Goal: Information Seeking & Learning: Learn about a topic

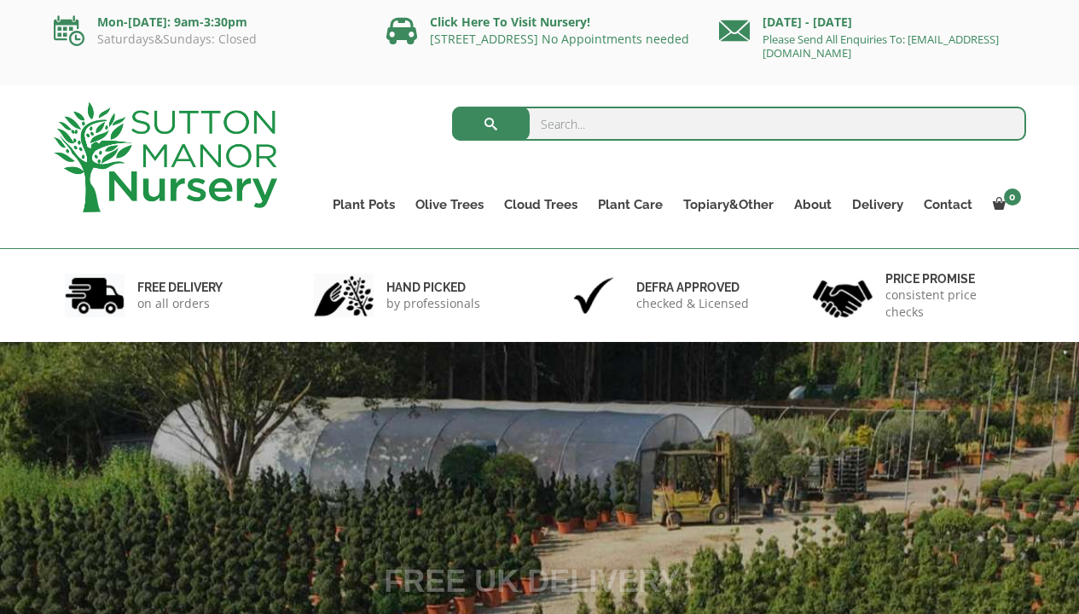
click at [593, 124] on input "search" at bounding box center [739, 124] width 574 height 34
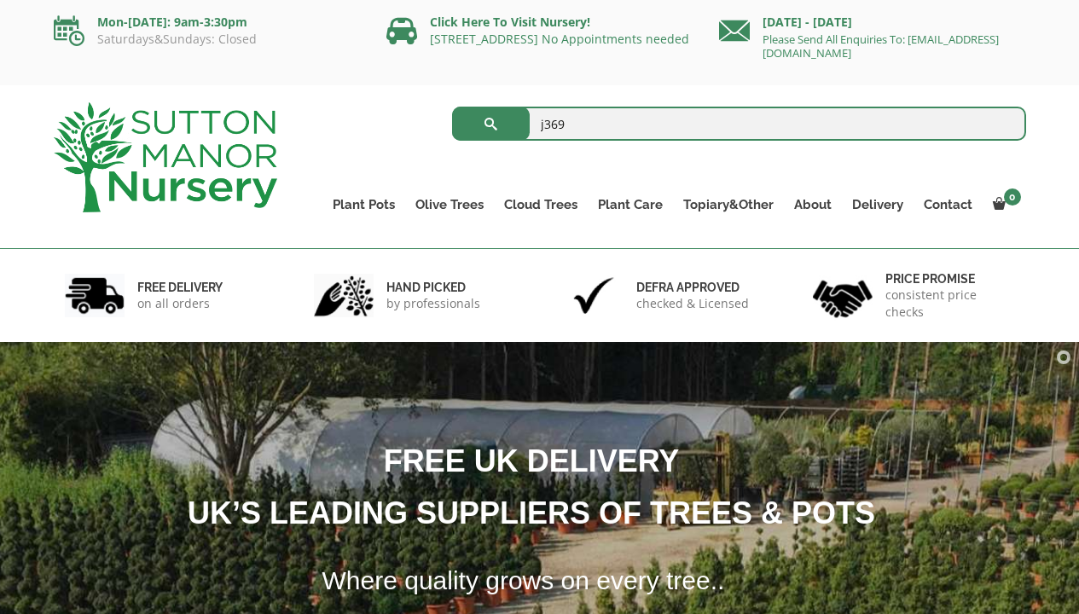
type input "j369"
click at [491, 124] on span "submit" at bounding box center [491, 124] width 0 height 0
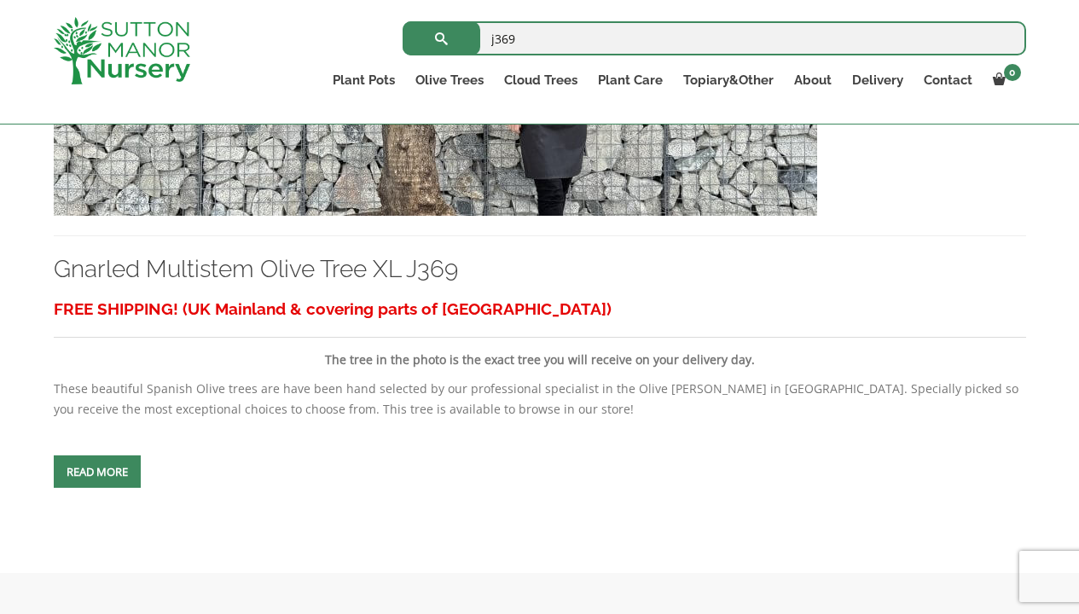
scroll to position [678, 0]
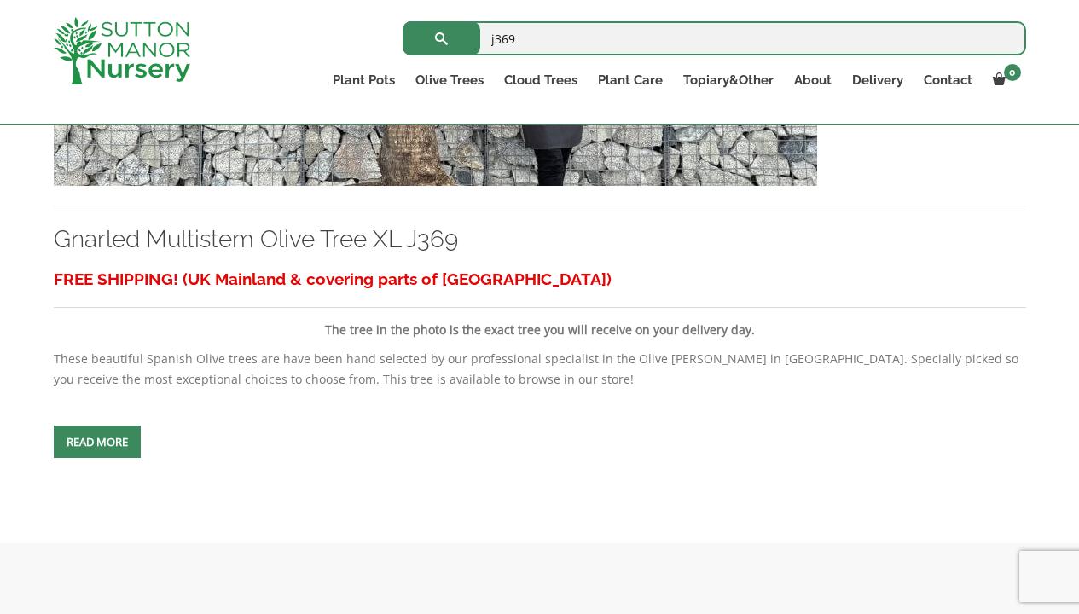
click at [97, 442] on span at bounding box center [97, 442] width 0 height 0
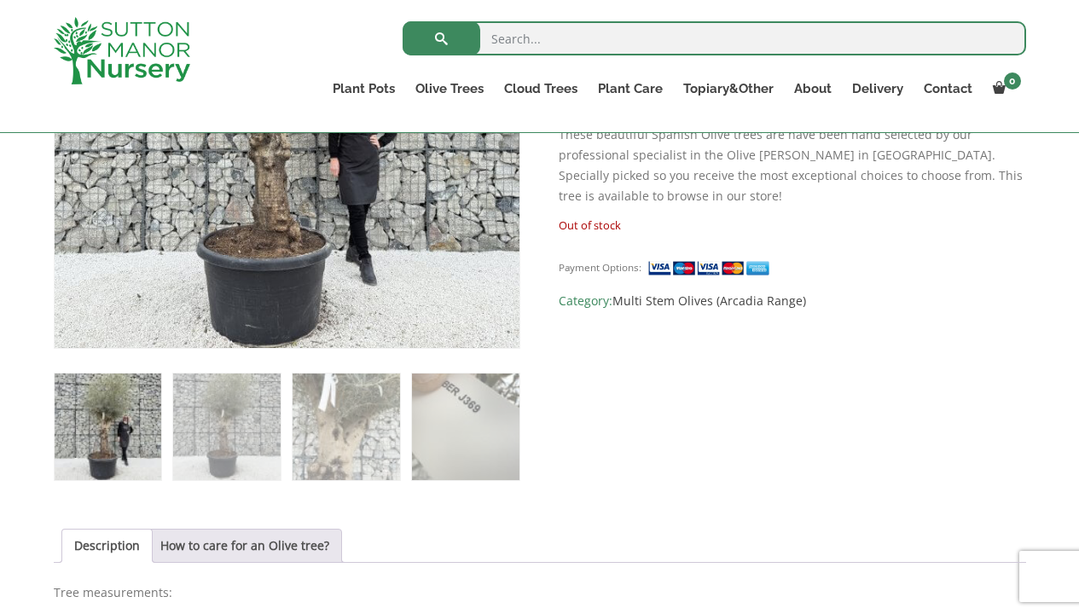
scroll to position [512, 0]
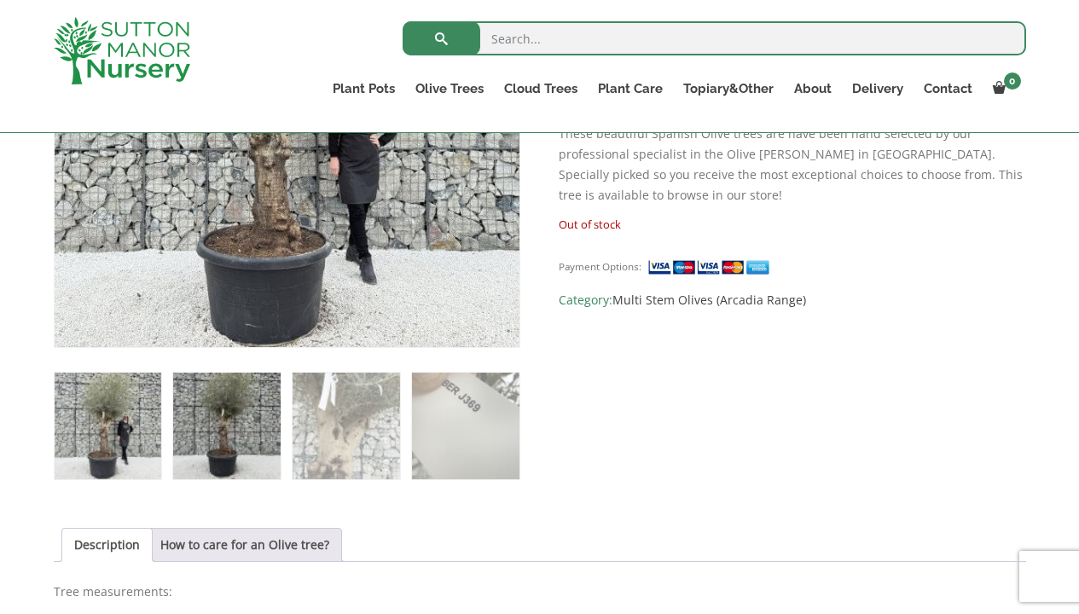
click at [203, 442] on img at bounding box center [226, 426] width 107 height 107
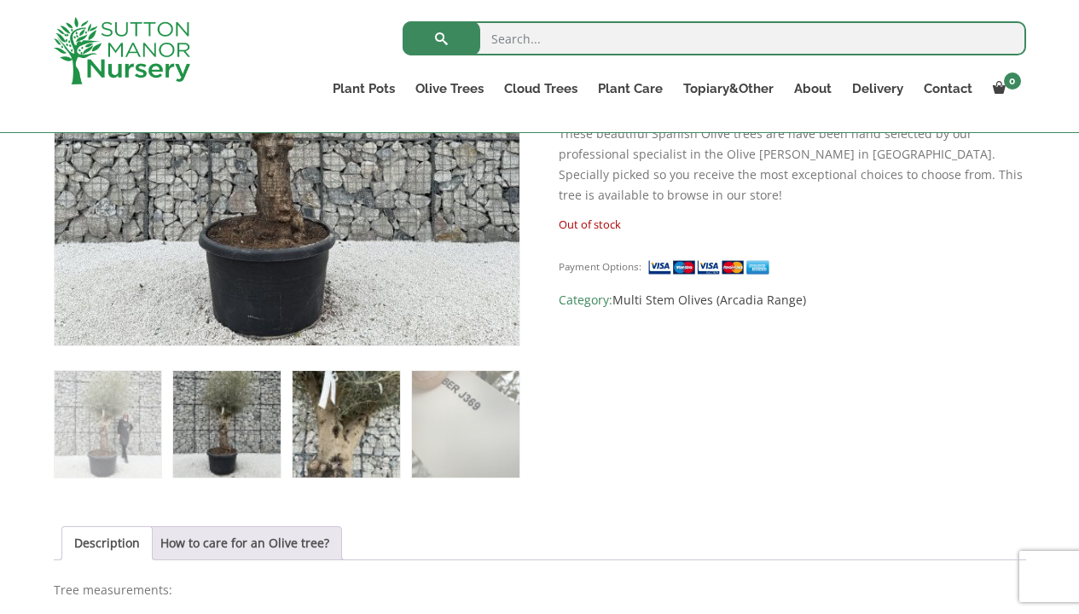
click at [323, 431] on img at bounding box center [345, 424] width 107 height 107
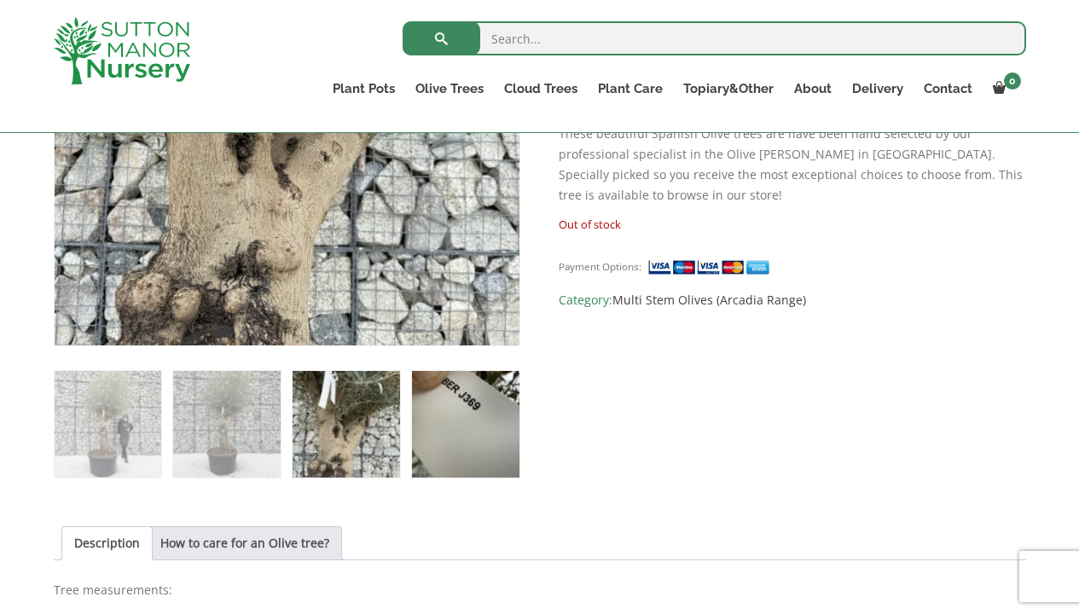
click at [437, 432] on img at bounding box center [465, 424] width 107 height 107
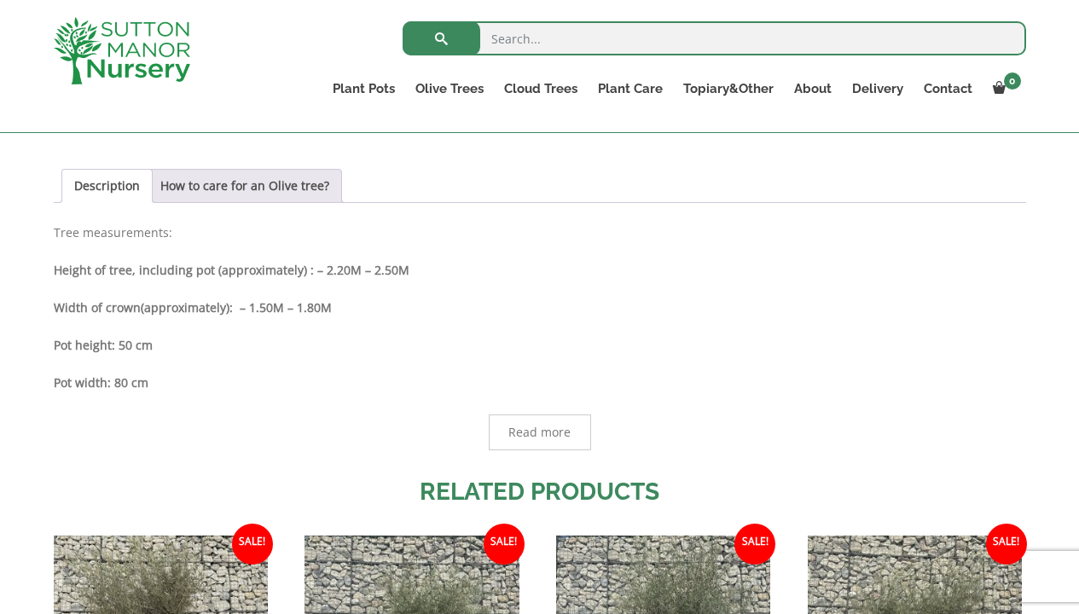
scroll to position [873, 0]
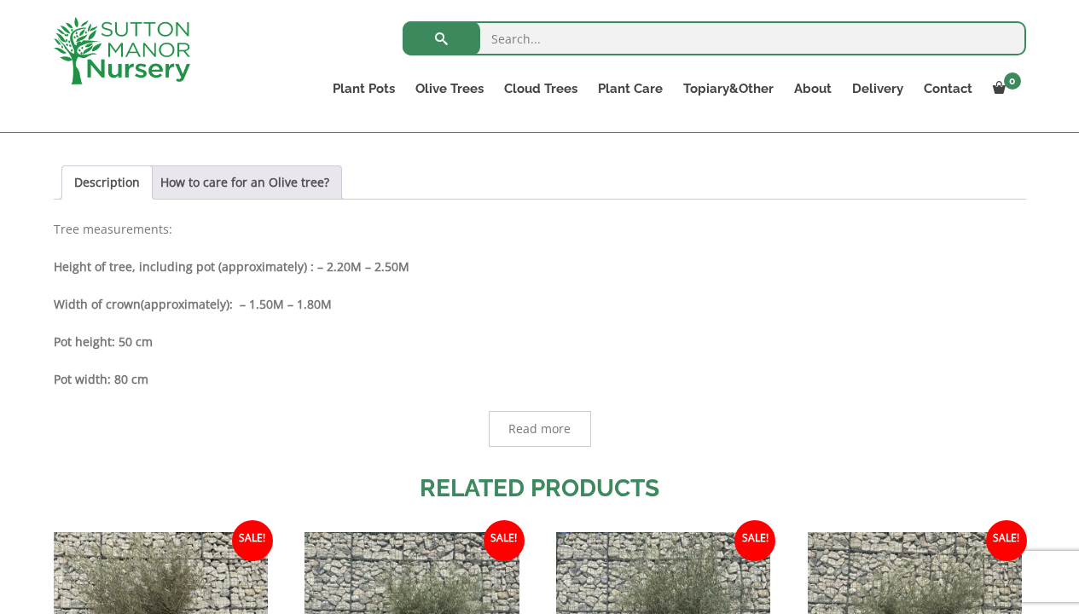
click at [530, 423] on span "Read more" at bounding box center [539, 429] width 62 height 12
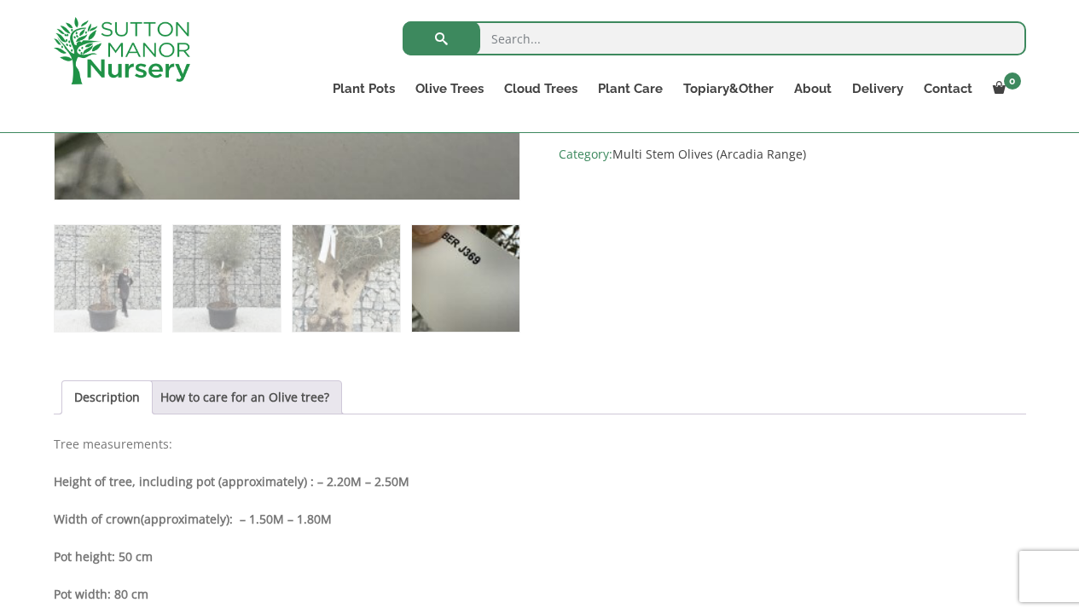
scroll to position [658, 0]
click at [221, 393] on link "How to care for an Olive tree?" at bounding box center [244, 397] width 169 height 32
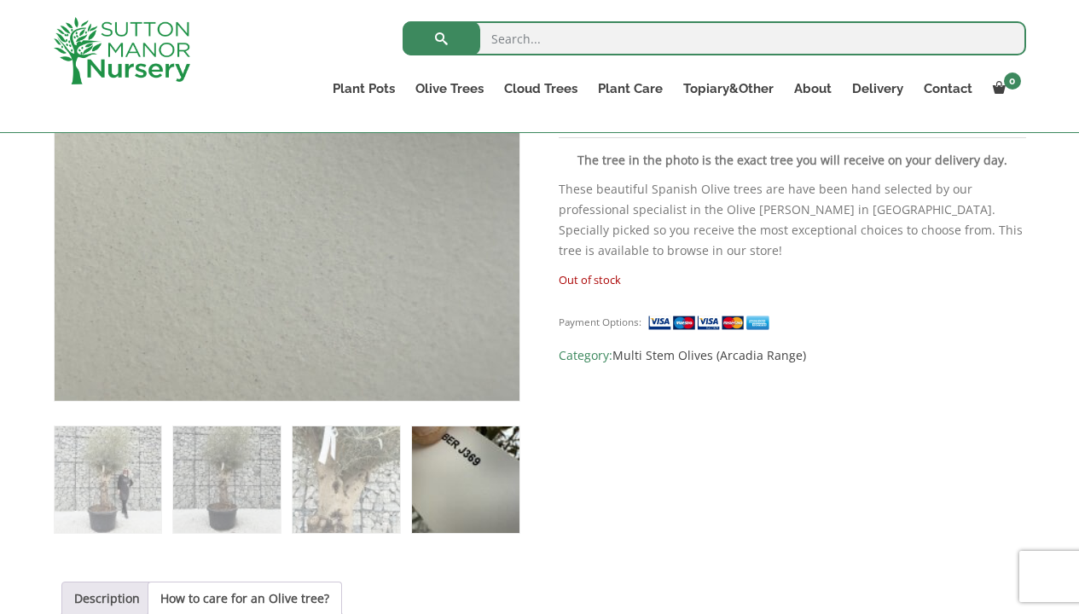
scroll to position [462, 0]
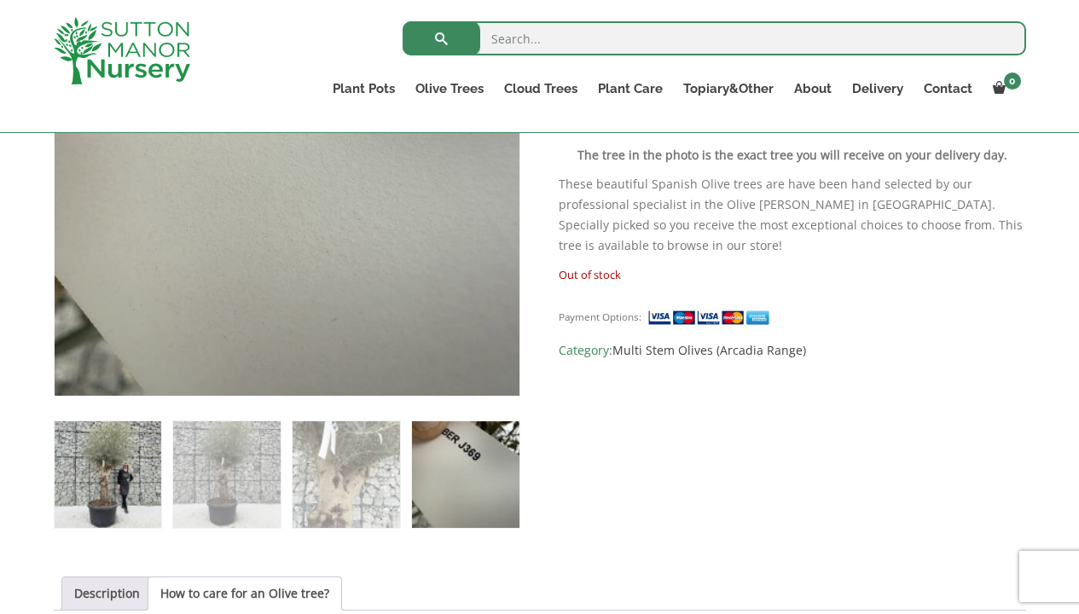
click at [118, 492] on img at bounding box center [108, 474] width 107 height 107
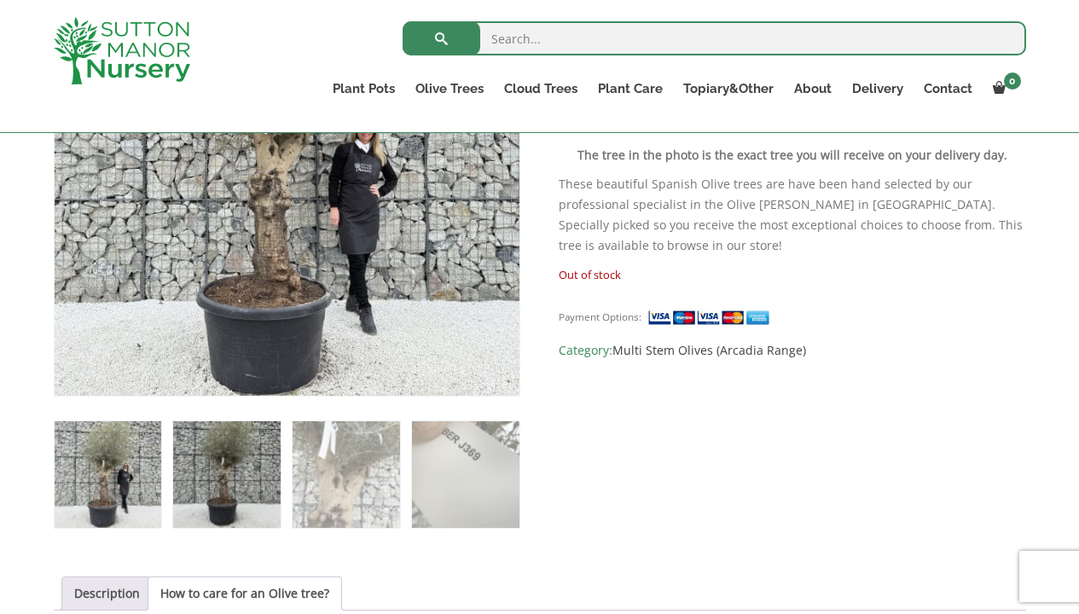
click at [240, 477] on img at bounding box center [226, 474] width 107 height 107
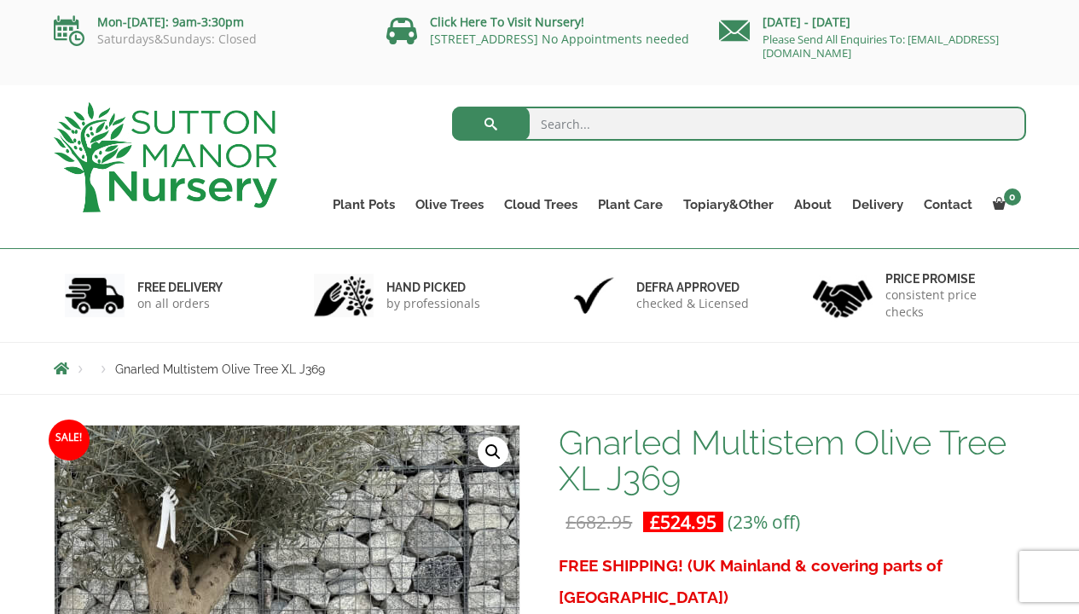
scroll to position [0, 0]
